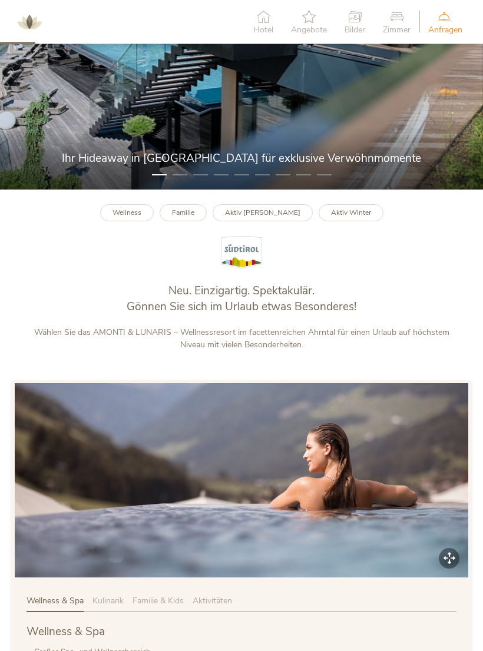
scroll to position [221, 0]
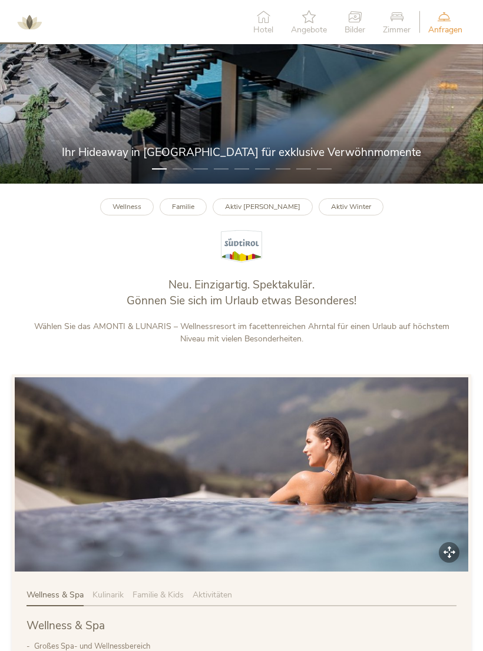
click at [181, 175] on li "2" at bounding box center [179, 169] width 15 height 12
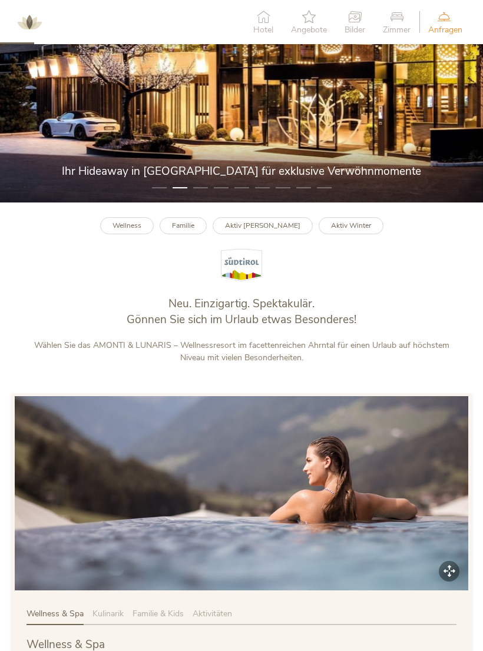
scroll to position [201, 0]
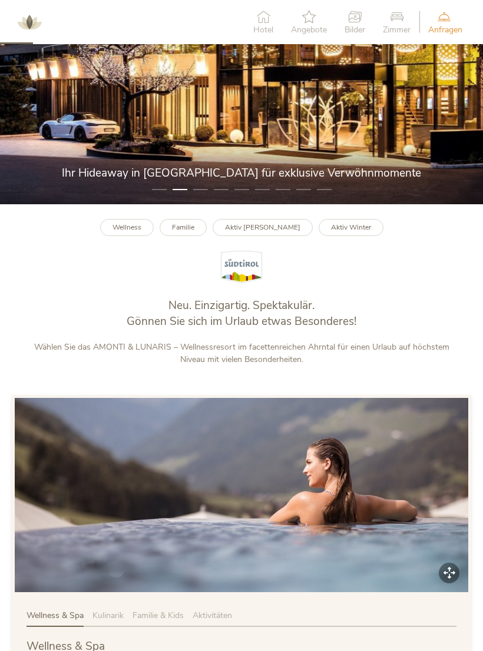
click at [198, 195] on li "3" at bounding box center [200, 190] width 15 height 12
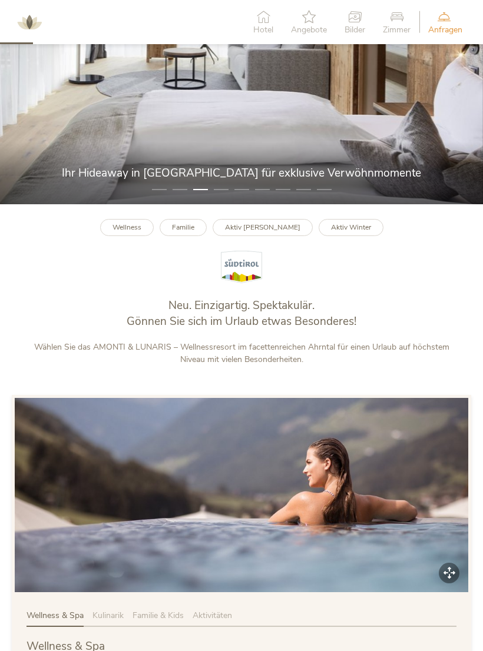
click at [222, 195] on li "4" at bounding box center [221, 190] width 15 height 12
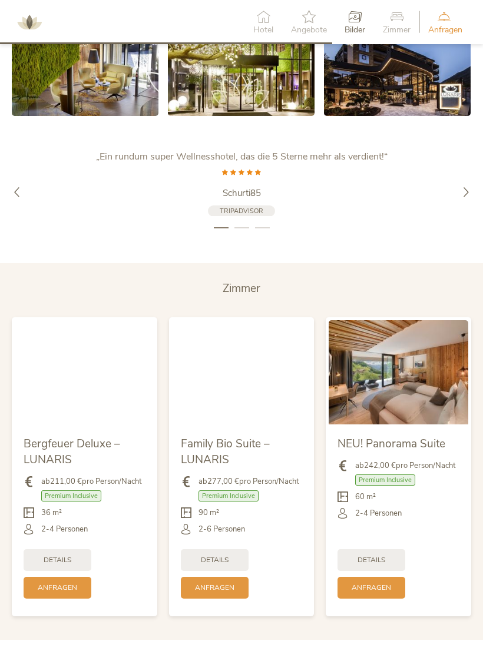
scroll to position [2036, 0]
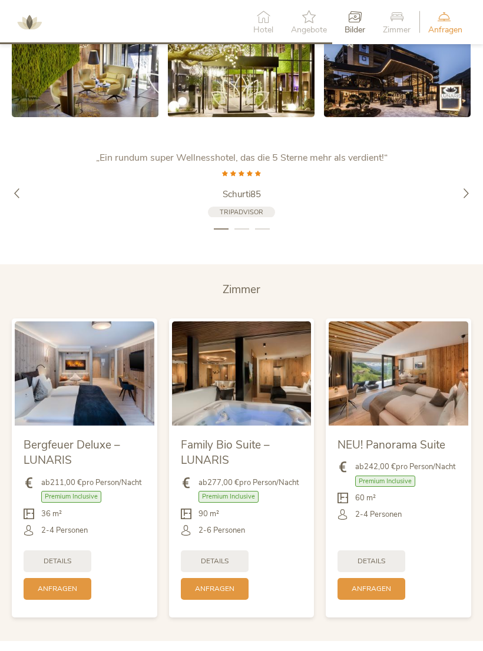
click at [209, 551] on div "Details" at bounding box center [215, 561] width 68 height 22
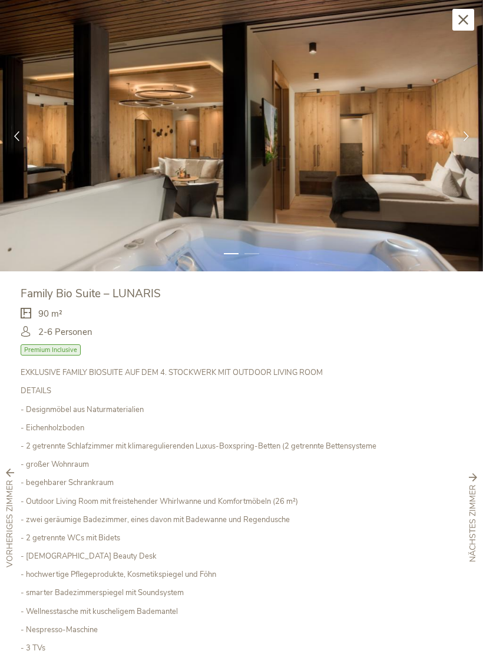
scroll to position [0, 0]
click at [466, 142] on div at bounding box center [466, 136] width 34 height 34
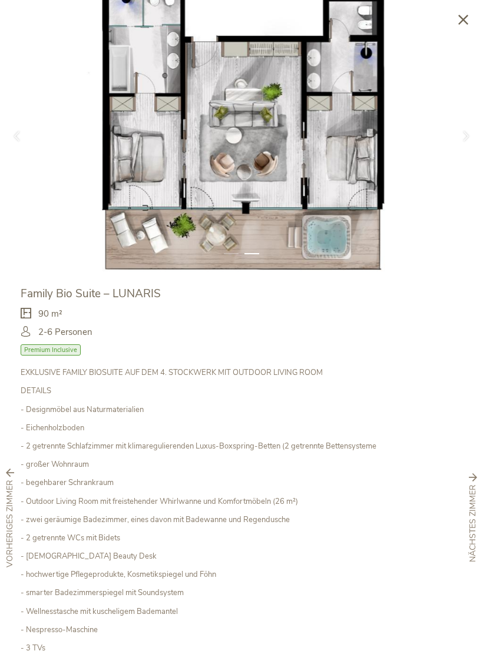
click at [467, 149] on div at bounding box center [466, 136] width 34 height 34
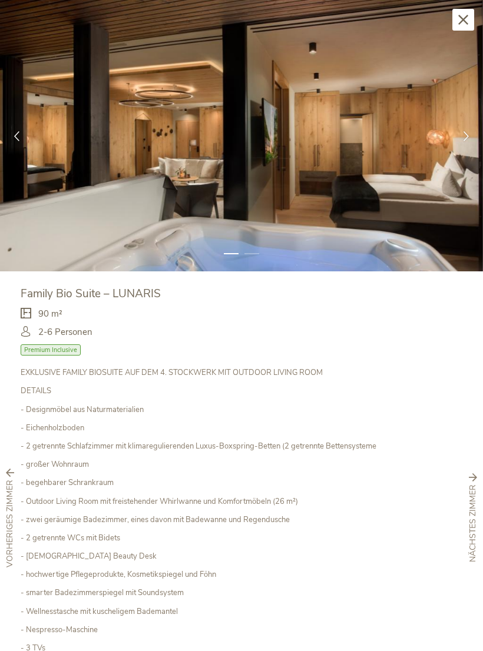
click at [466, 149] on div at bounding box center [466, 136] width 34 height 34
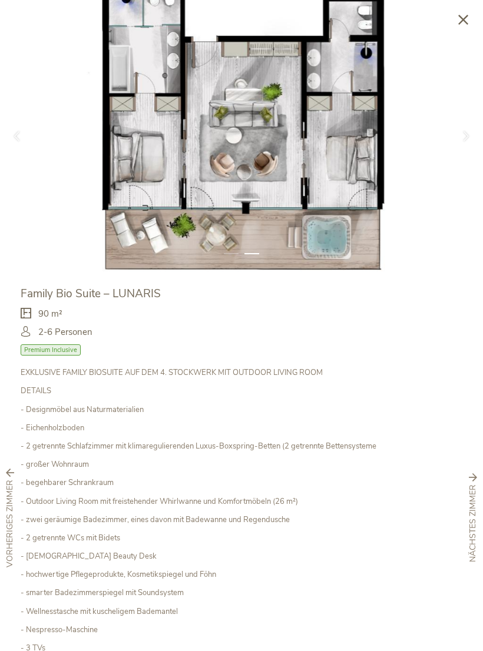
click at [466, 149] on div at bounding box center [466, 136] width 34 height 34
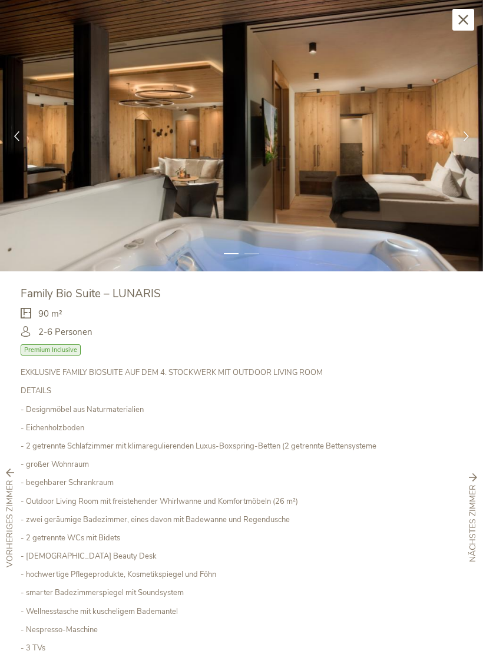
click at [465, 151] on div at bounding box center [466, 136] width 34 height 34
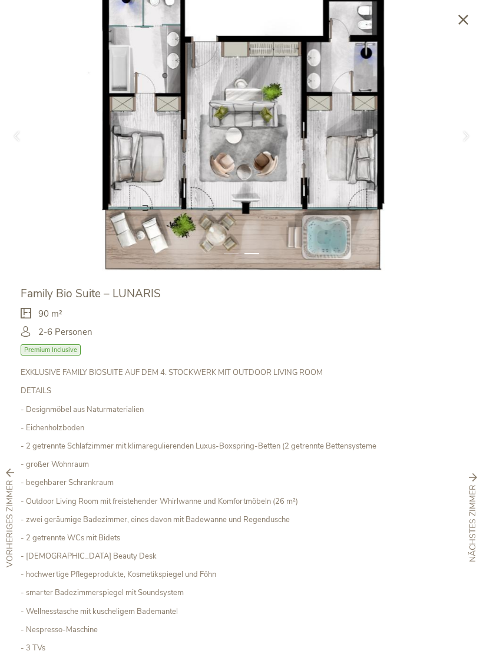
click at [461, 26] on div "Schließen" at bounding box center [463, 20] width 22 height 22
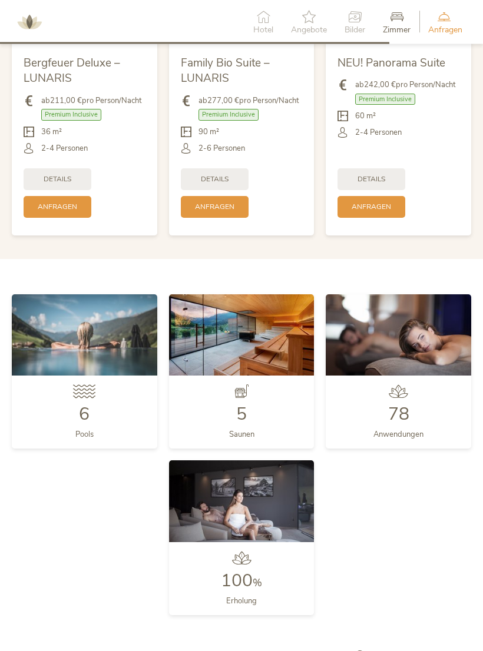
scroll to position [2367, 0]
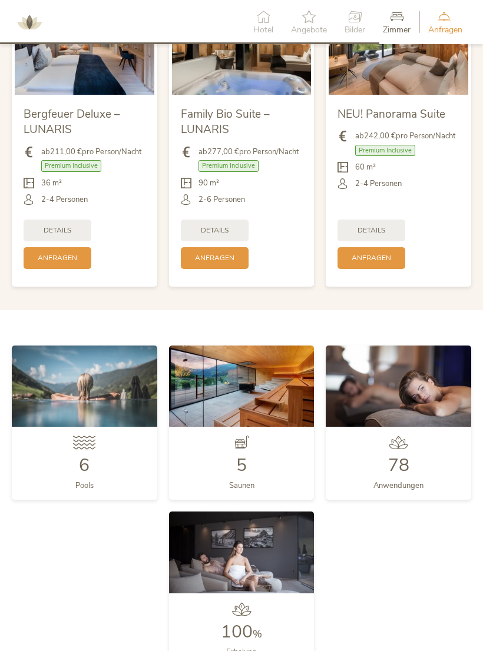
click at [84, 424] on img at bounding box center [84, 386] width 145 height 82
click at [91, 480] on span "Pools" at bounding box center [84, 485] width 18 height 11
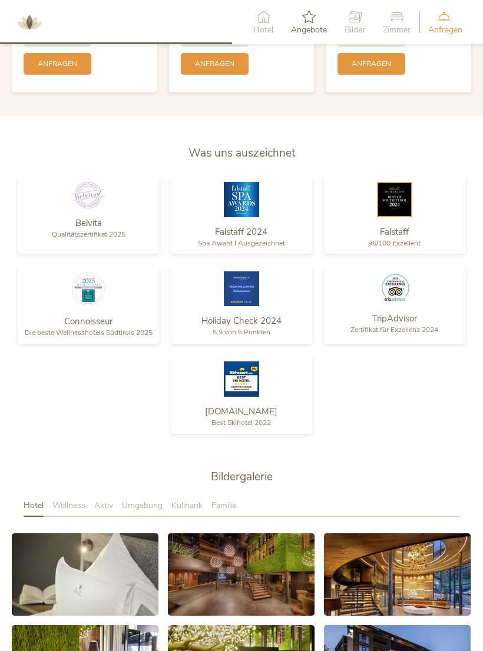
scroll to position [1438, 0]
